Goal: Transaction & Acquisition: Purchase product/service

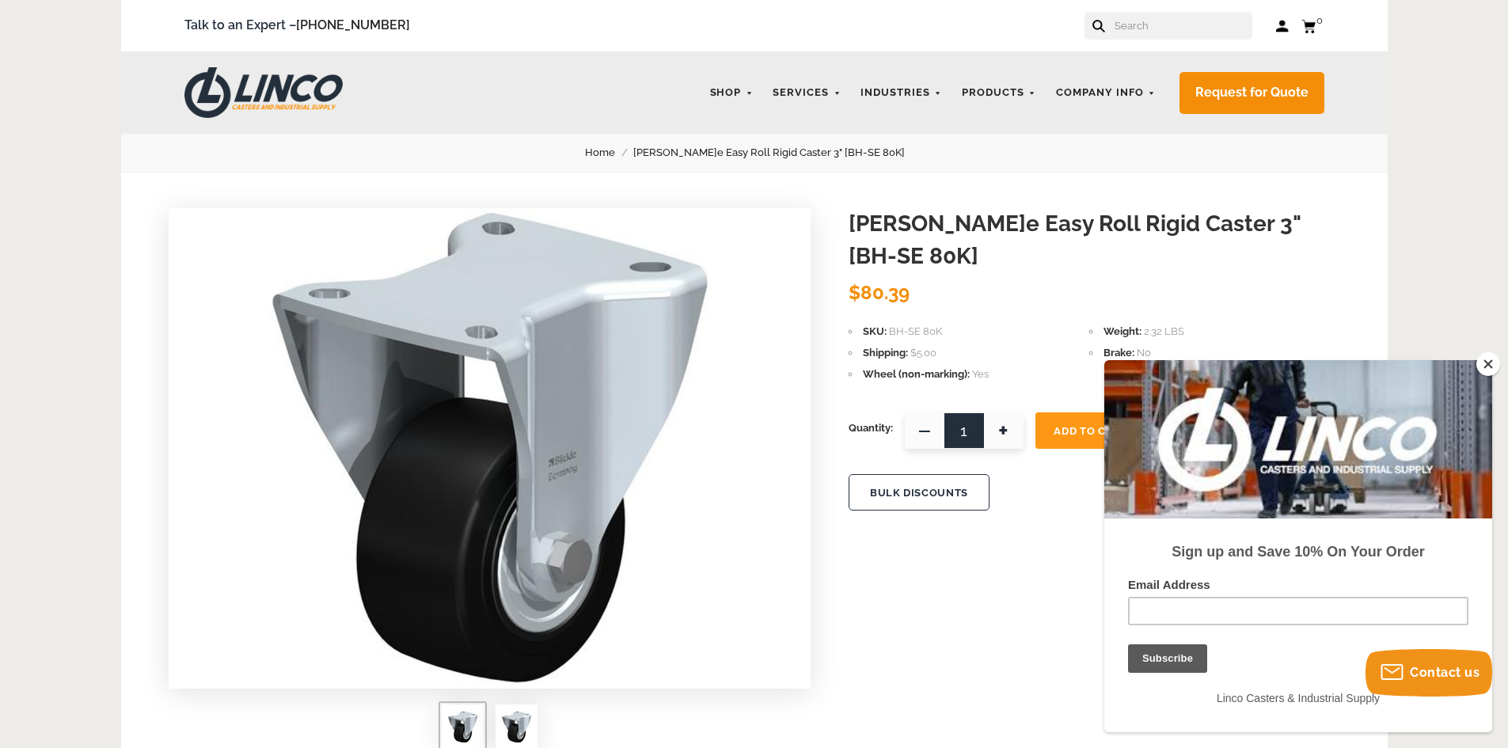
click at [1492, 364] on button "Close" at bounding box center [1488, 364] width 24 height 24
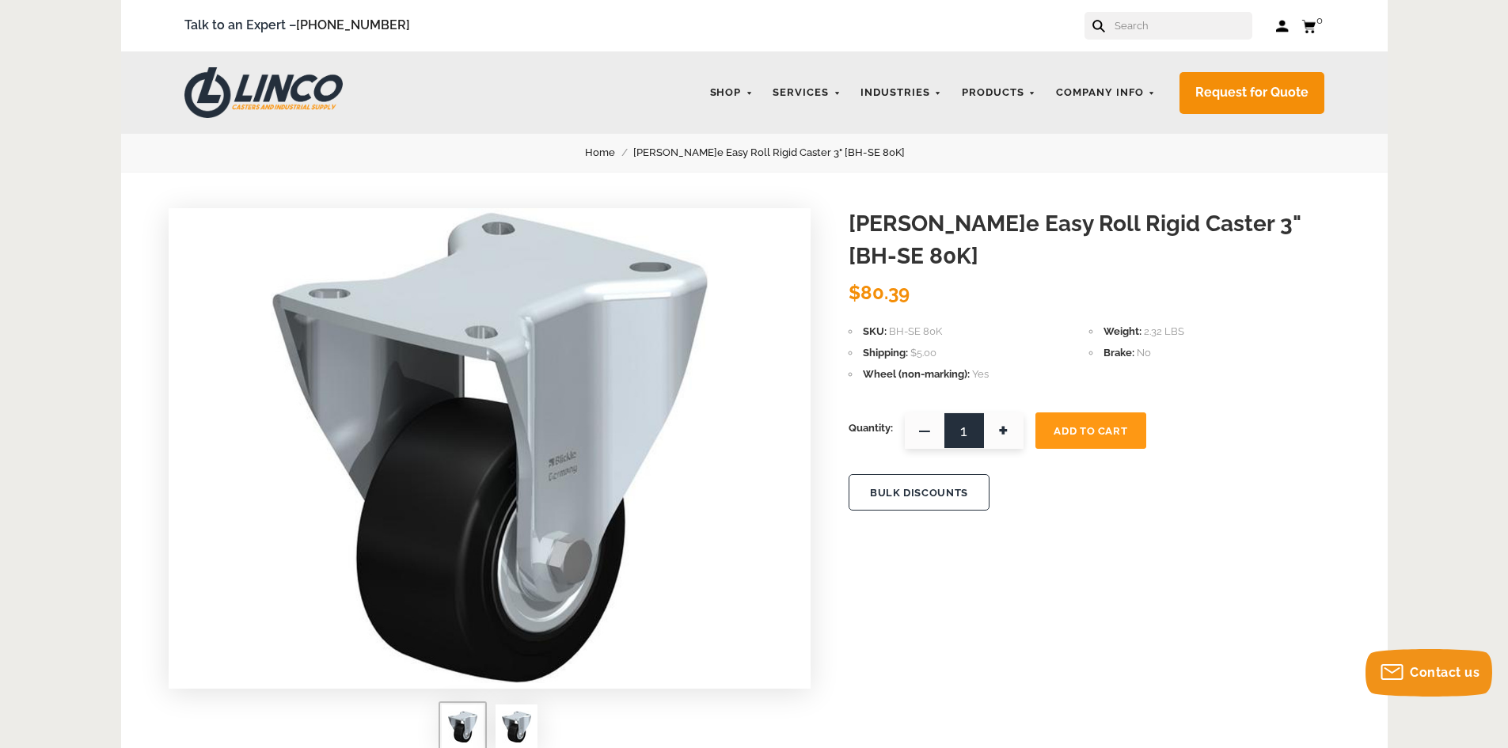
click at [1011, 412] on span "+" at bounding box center [1004, 430] width 40 height 36
type input "2"
click at [1106, 425] on span "Add To Cart" at bounding box center [1090, 431] width 74 height 12
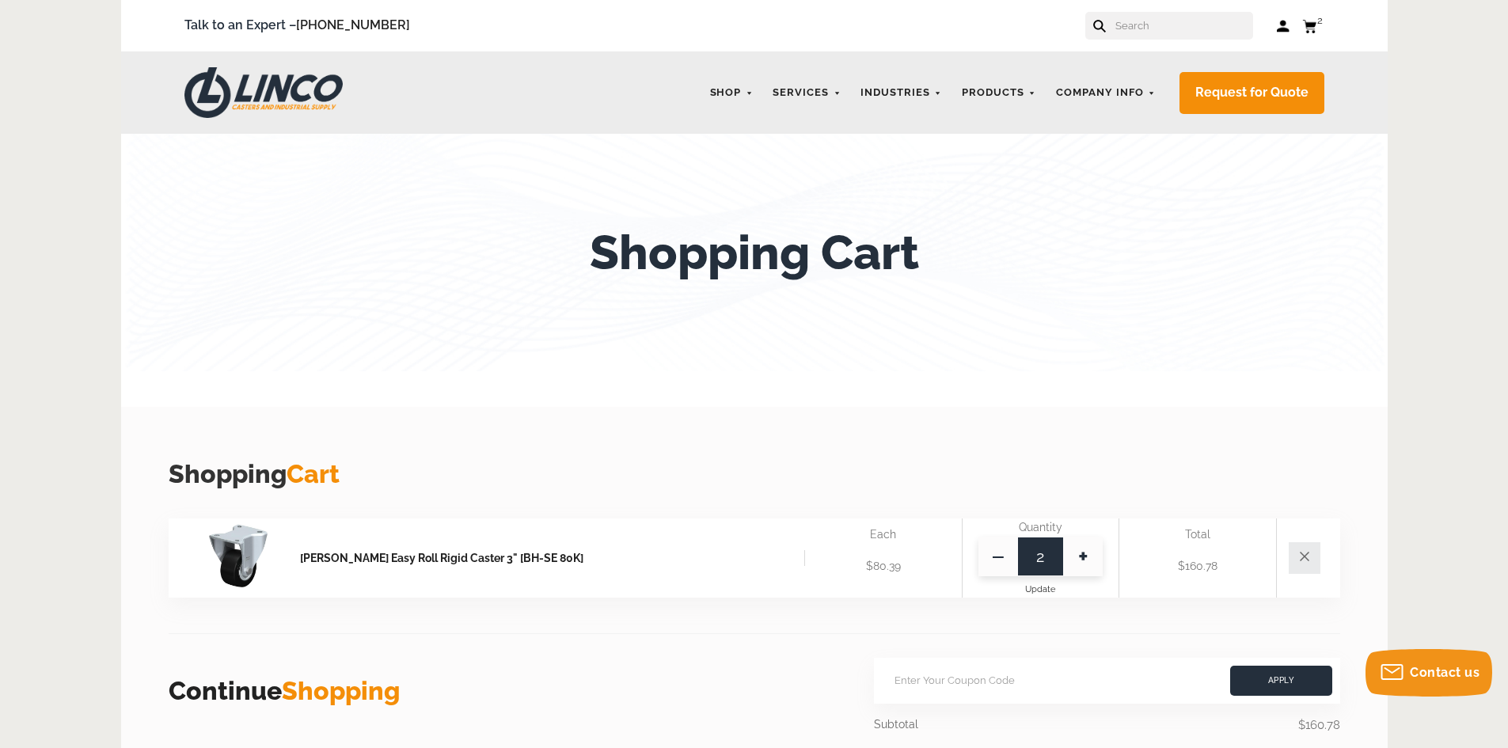
paste input "BH-DSPK-75K"
type input "BH-DSPK-75K"
click at [1093, 20] on button at bounding box center [1098, 25] width 10 height 10
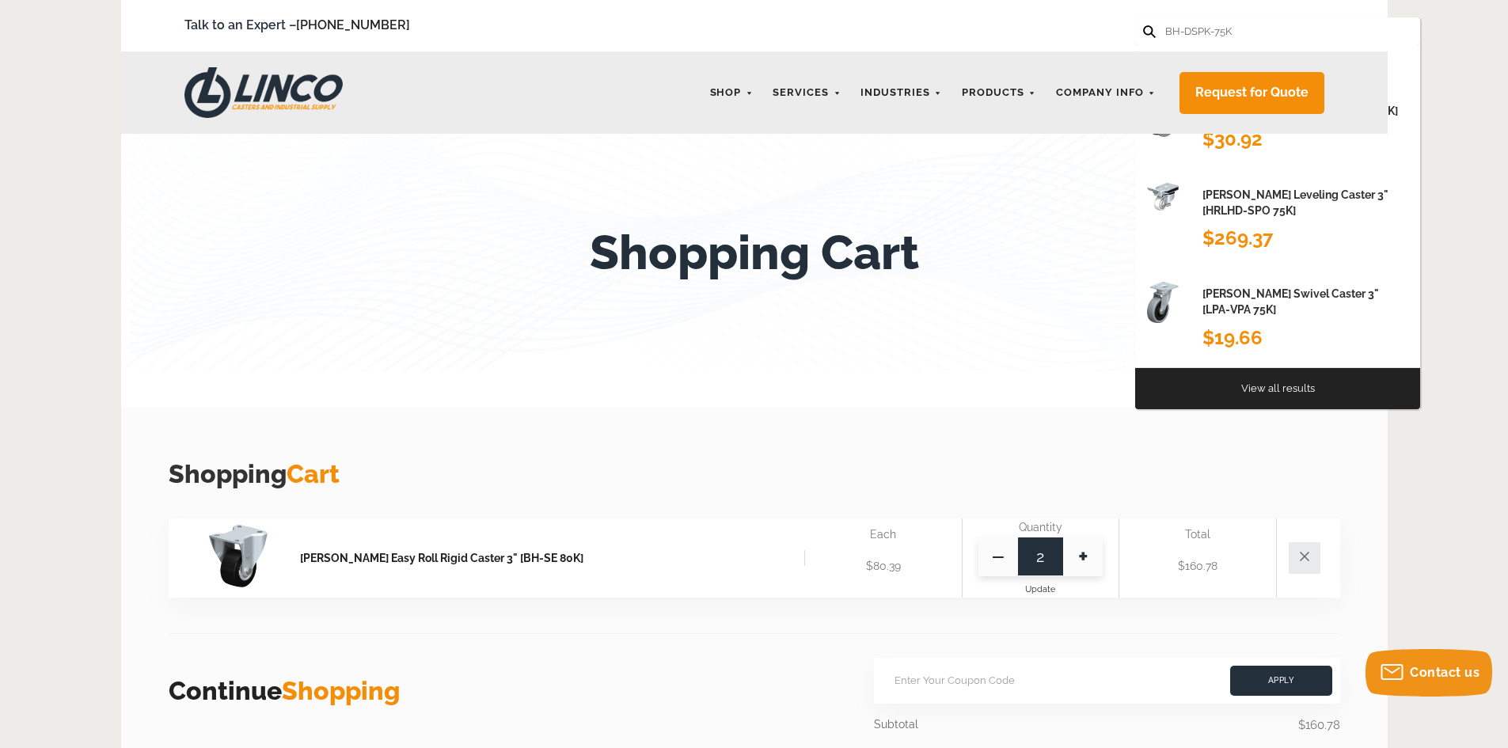
click at [798, 420] on div "Shopping Cart" at bounding box center [754, 449] width 1171 height 85
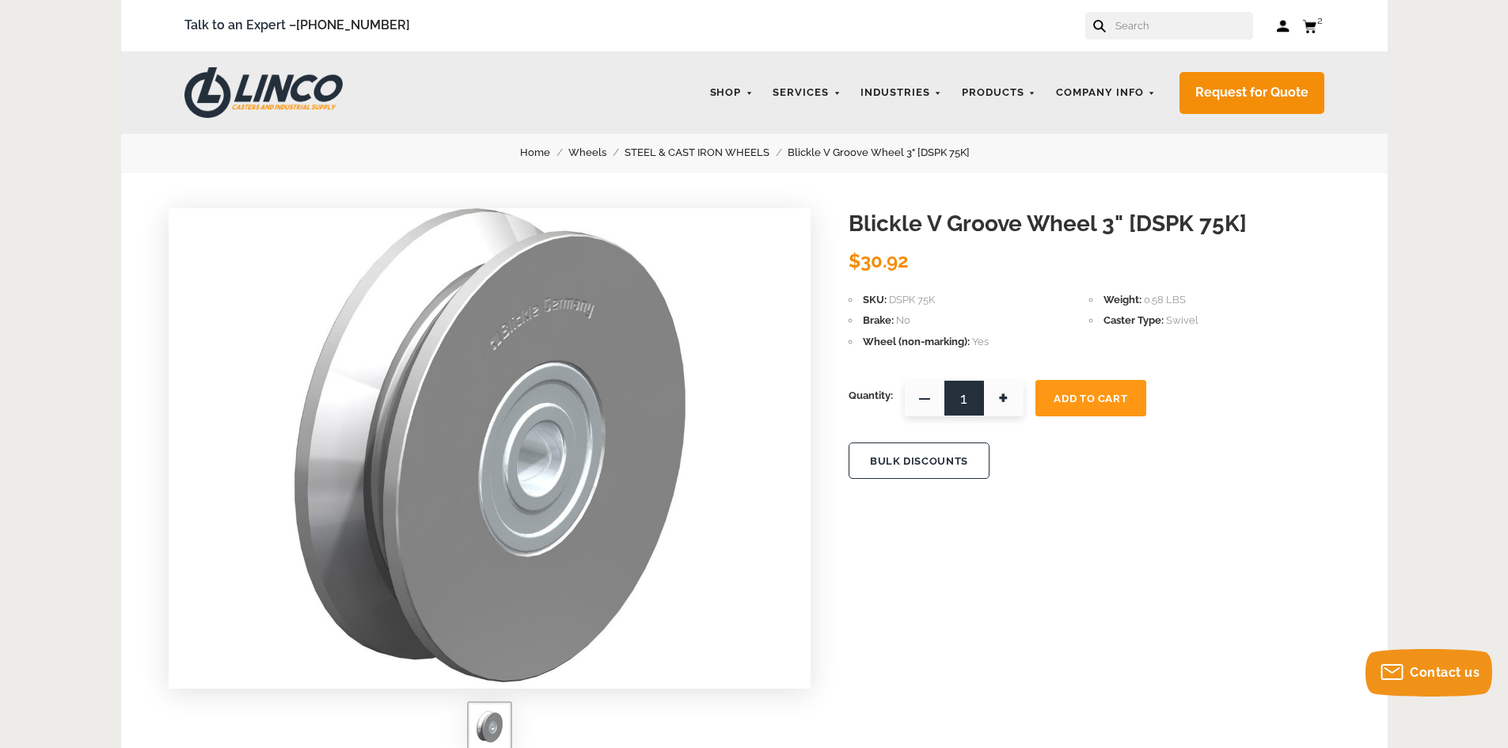
click at [1007, 398] on span "+" at bounding box center [1004, 398] width 40 height 36
type input "2"
click at [1102, 396] on span "Add To Cart" at bounding box center [1090, 399] width 74 height 12
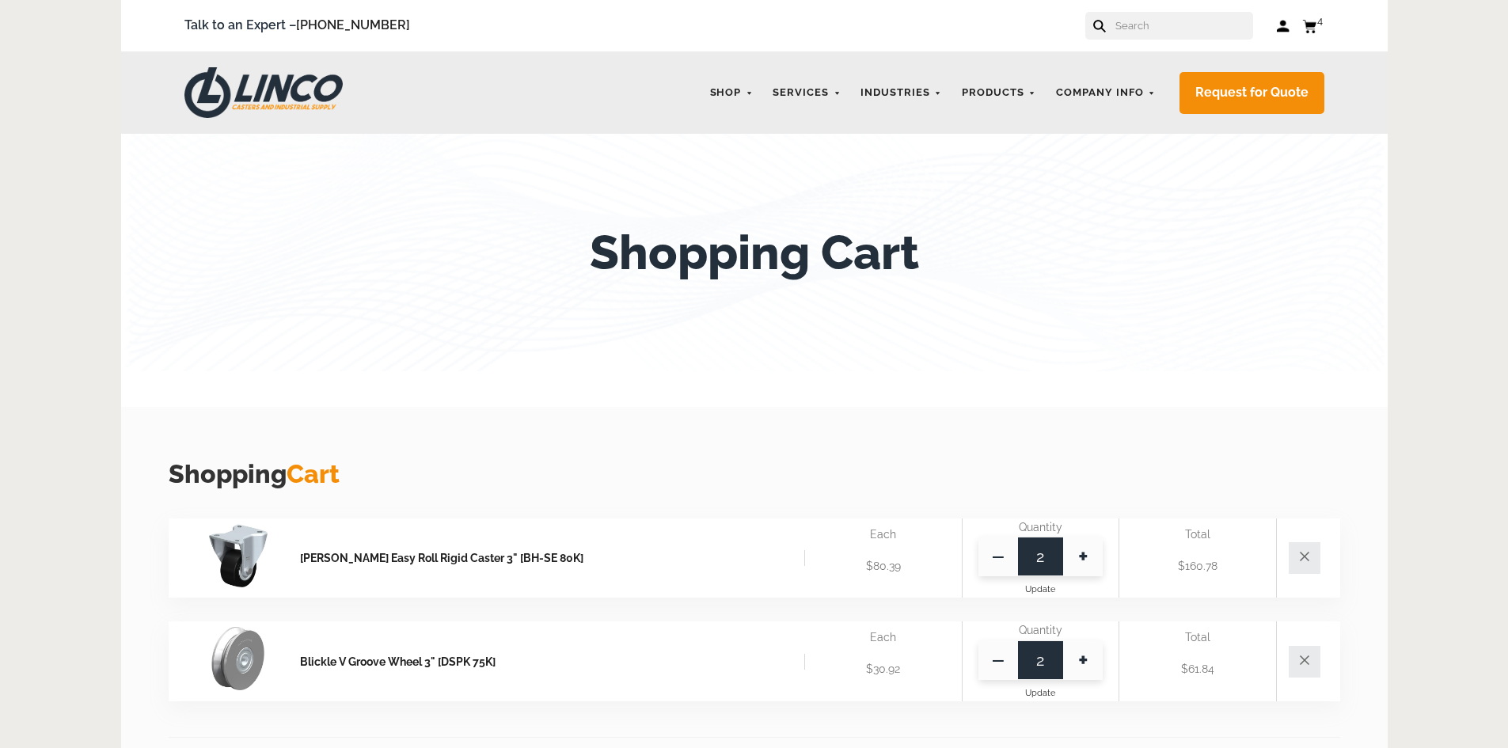
click at [1317, 27] on link "Cart 4" at bounding box center [1313, 26] width 22 height 20
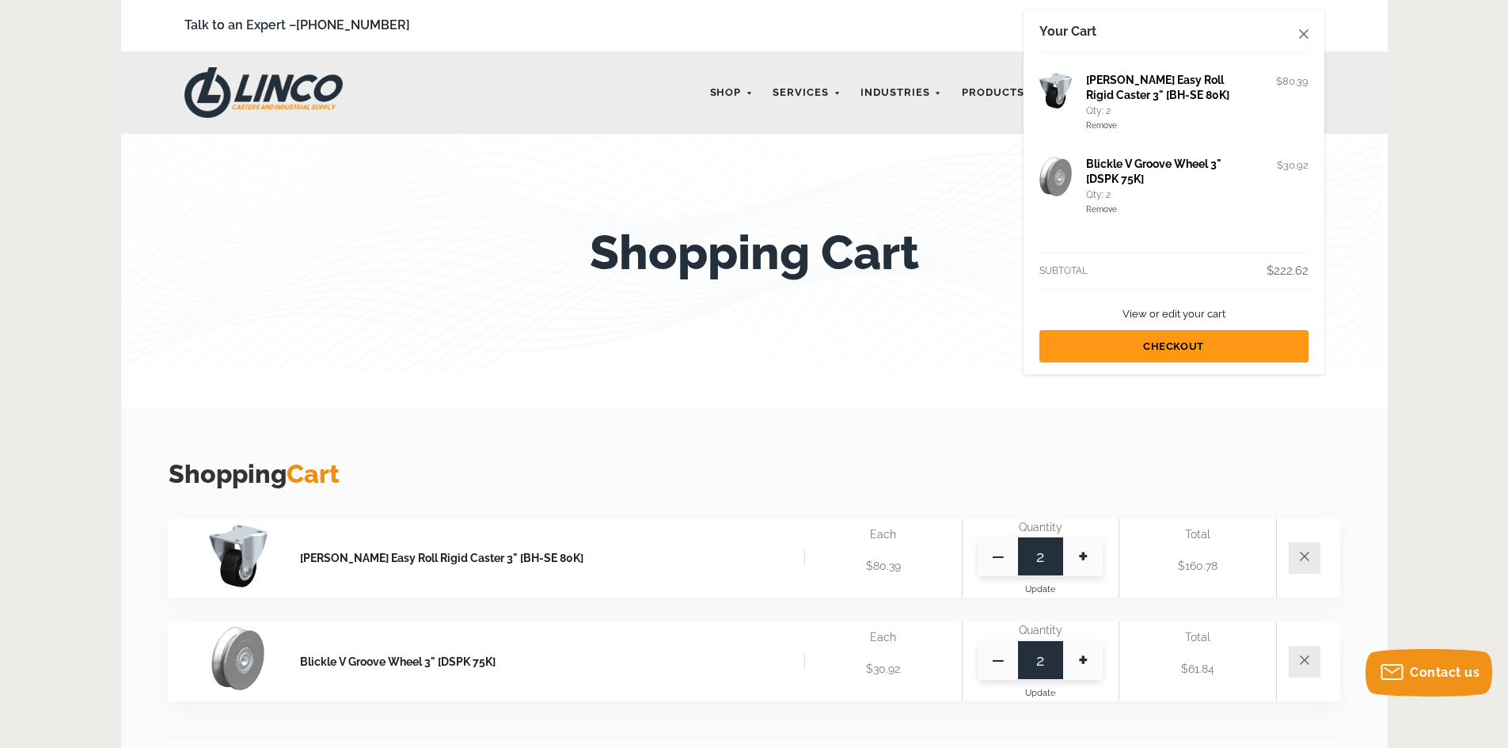
click at [753, 473] on h3 "Shopping Cart" at bounding box center [754, 474] width 1171 height 36
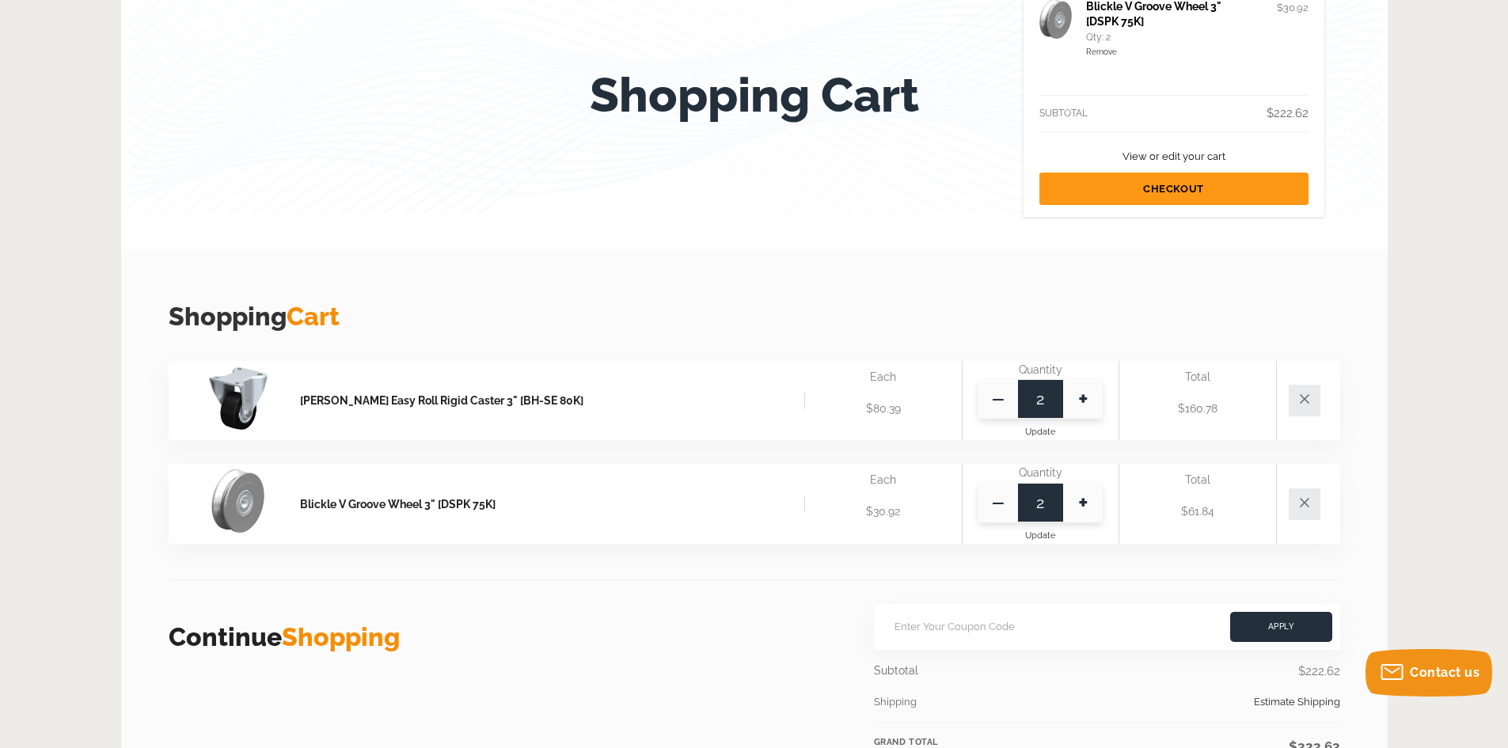
scroll to position [158, 0]
